Goal: Find specific page/section: Find specific page/section

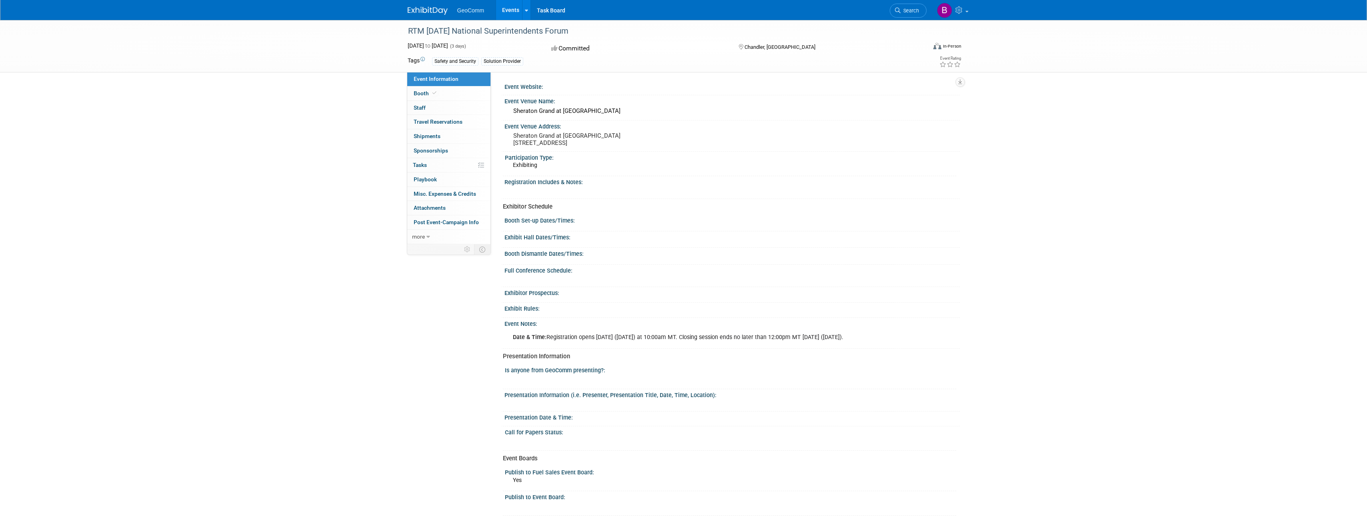
click at [510, 13] on link "Events" at bounding box center [510, 10] width 29 height 20
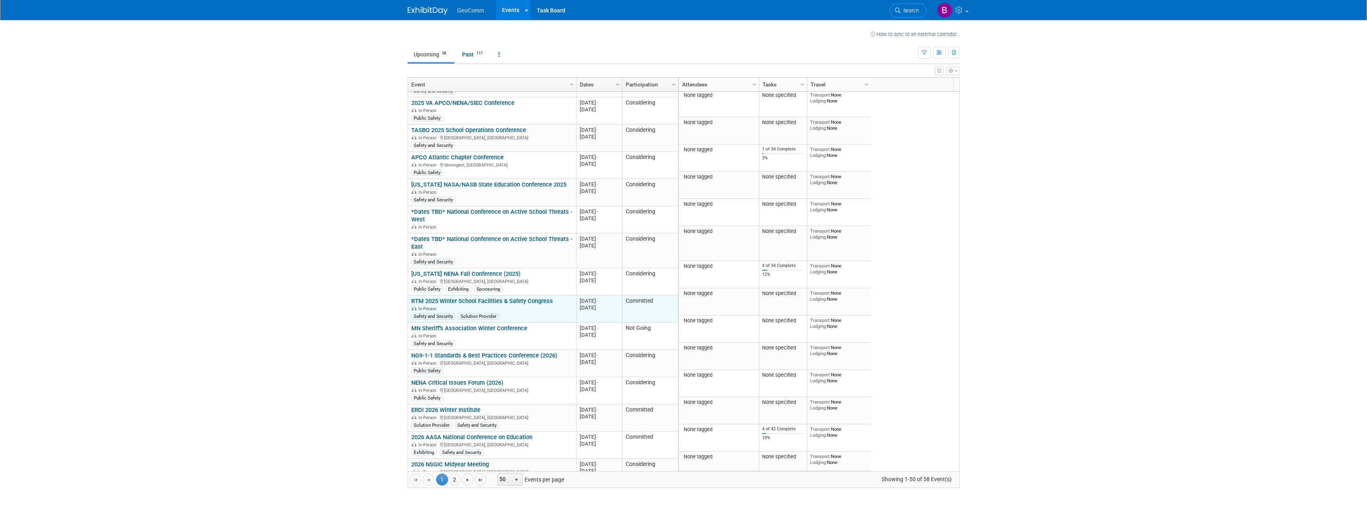
click at [521, 298] on div "RTM 2025 Winter School Facilities & Safety Congress In-Person Safety and Securi…" at bounding box center [491, 308] width 161 height 22
click at [519, 297] on link "RTM 2025 Winter School Facilities & Safety Congress" at bounding box center [482, 300] width 142 height 7
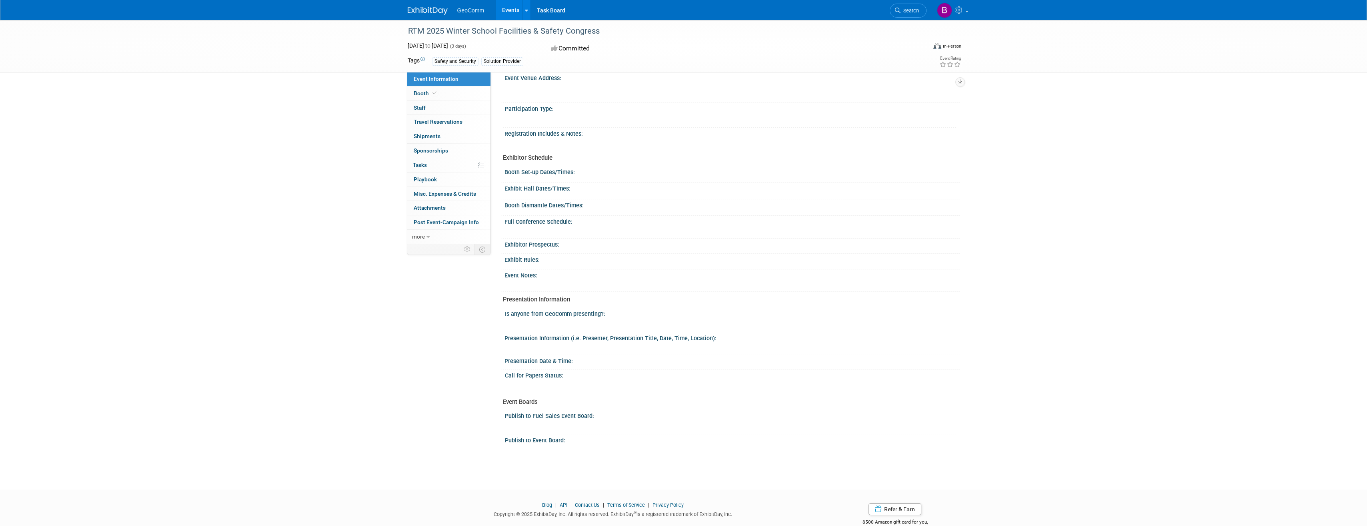
scroll to position [60, 0]
